Goal: Check status: Check status

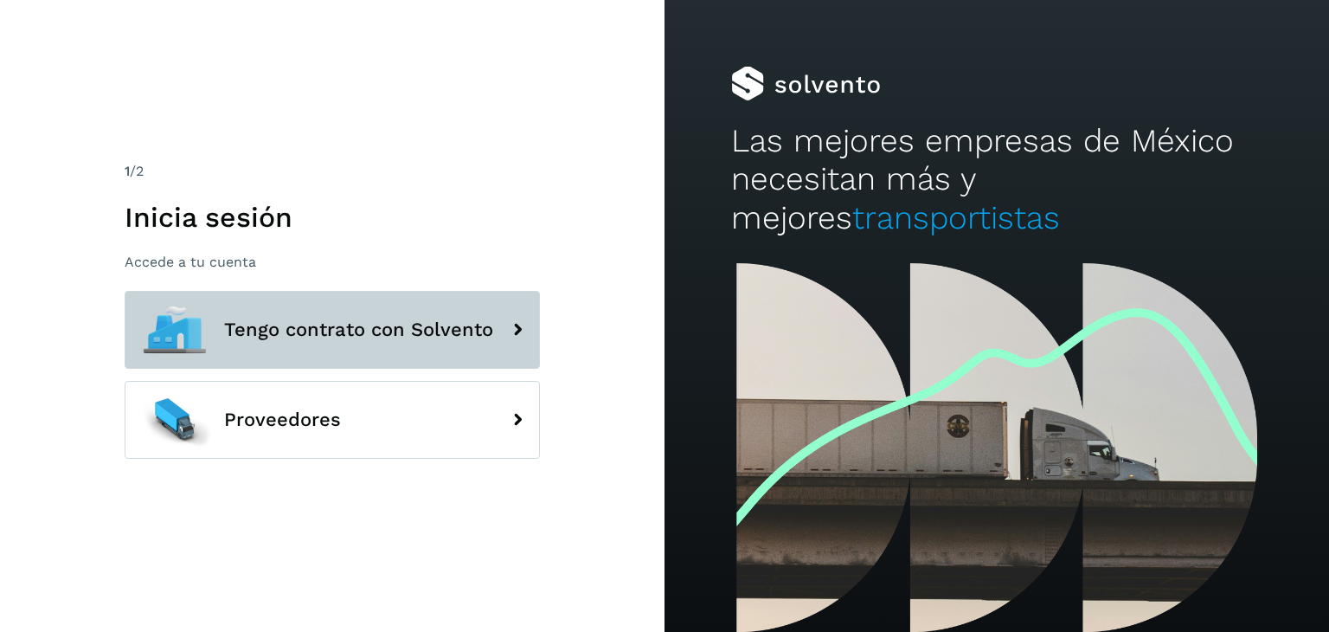
click at [280, 319] on span "Tengo contrato con Solvento" at bounding box center [358, 329] width 269 height 21
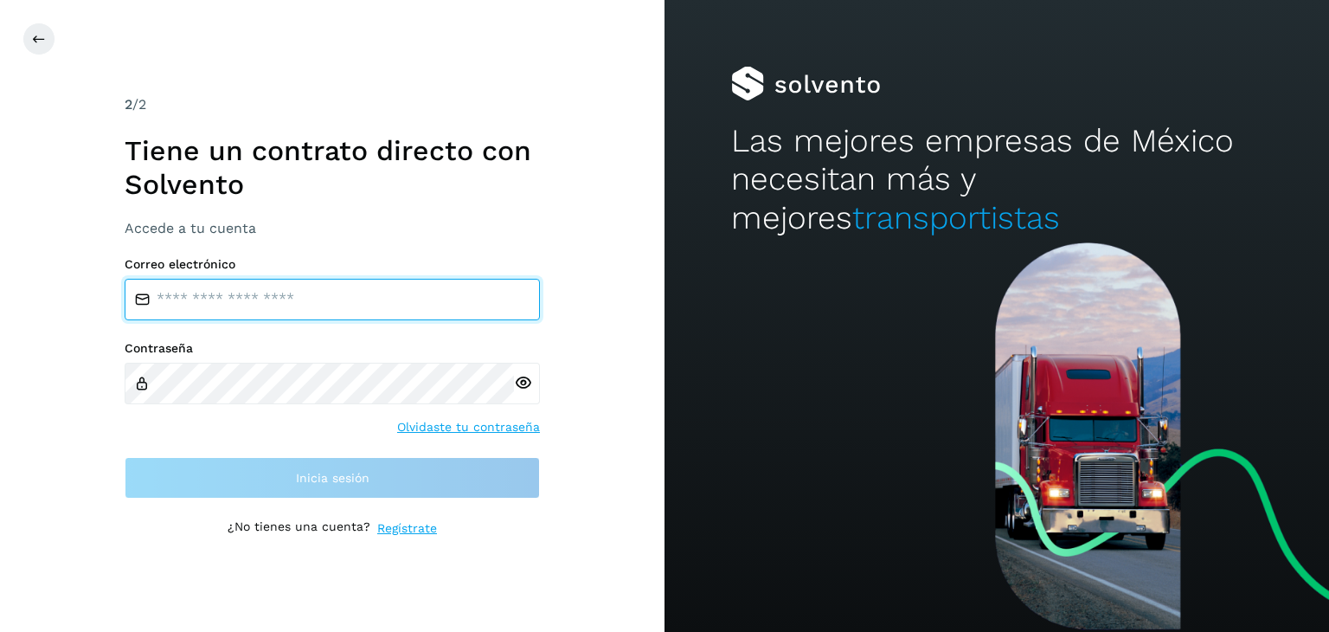
click at [227, 299] on input "email" at bounding box center [332, 300] width 415 height 42
type input "**********"
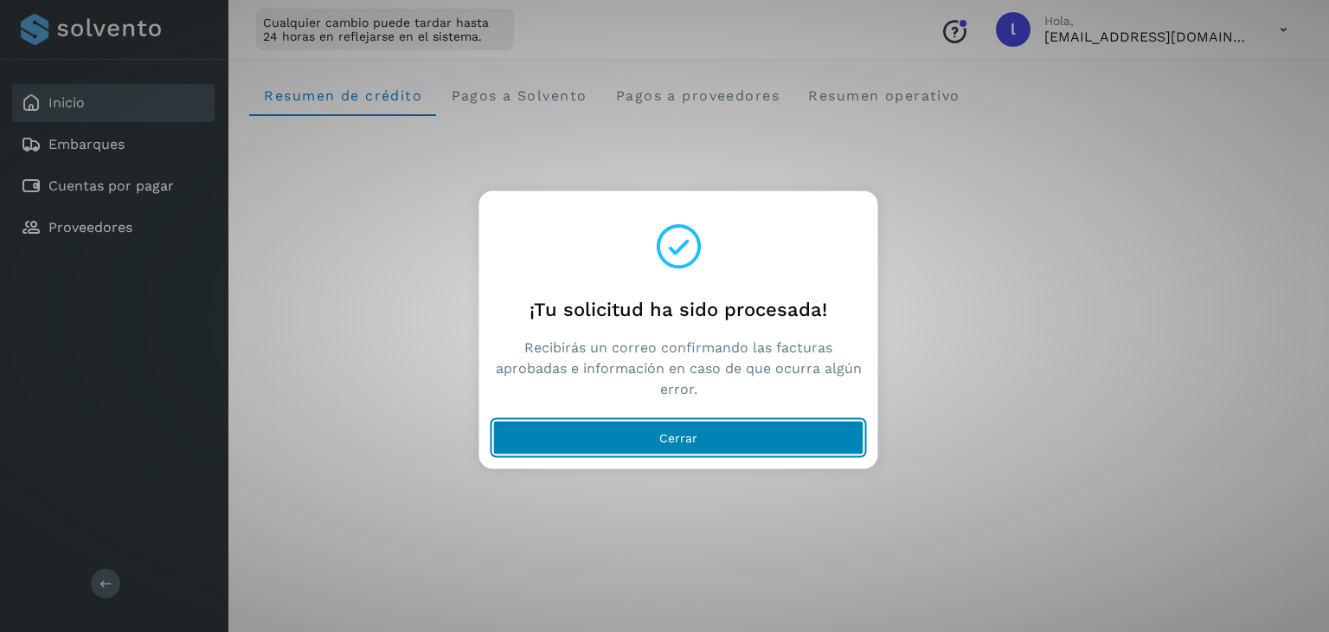
click at [639, 430] on button "Cerrar" at bounding box center [678, 438] width 371 height 35
